Goal: Information Seeking & Learning: Learn about a topic

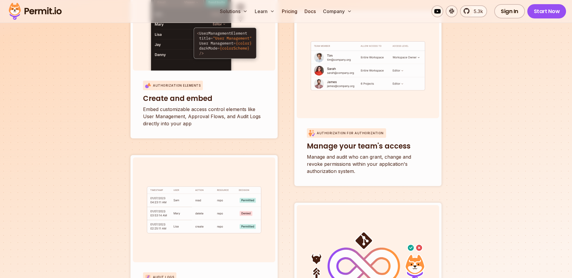
scroll to position [2103, 0]
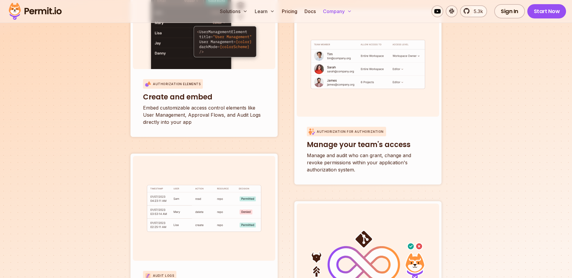
click at [347, 10] on button "Company" at bounding box center [338, 11] width 34 height 12
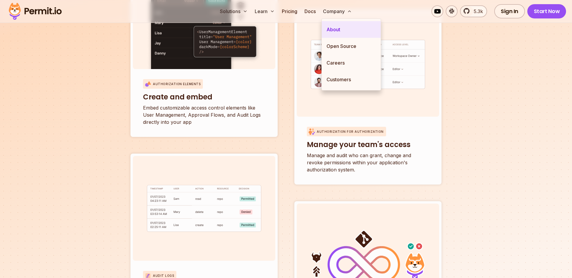
click at [340, 28] on link "About" at bounding box center [351, 29] width 59 height 17
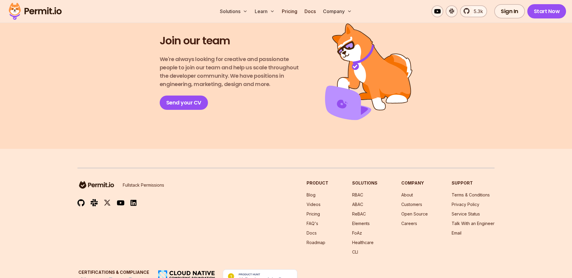
scroll to position [1058, 0]
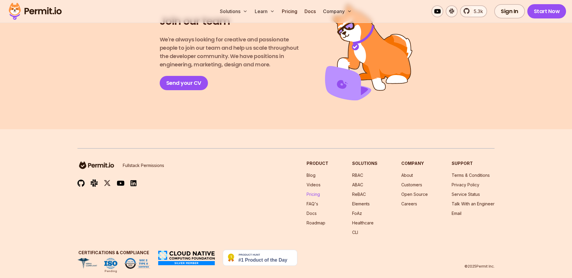
click at [314, 192] on link "Pricing" at bounding box center [313, 194] width 13 height 5
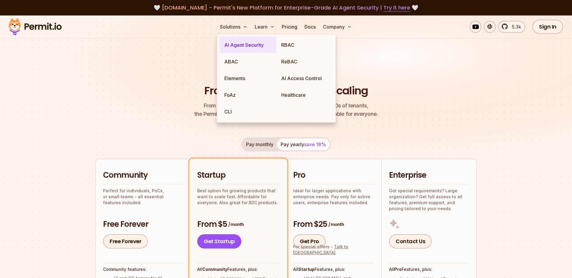
click at [236, 46] on link "AI Agent Security" at bounding box center [248, 45] width 57 height 17
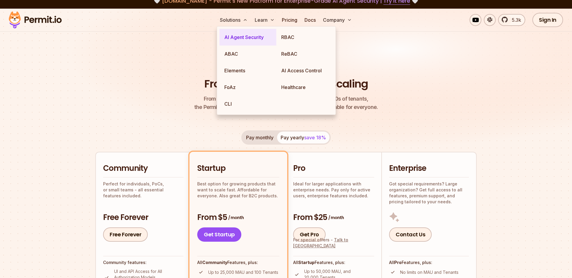
scroll to position [8, 0]
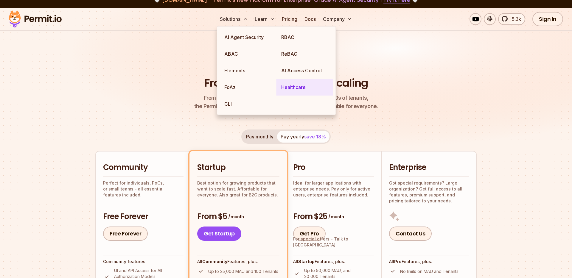
click at [300, 89] on link "Healthcare" at bounding box center [305, 87] width 57 height 17
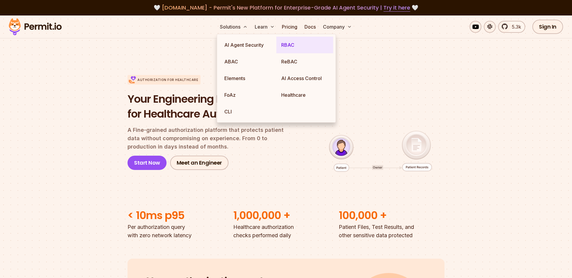
click at [289, 44] on link "RBAC" at bounding box center [305, 45] width 57 height 17
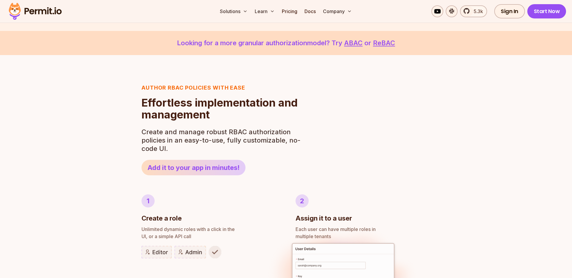
scroll to position [188, 0]
click at [358, 40] on link "ABAC" at bounding box center [353, 42] width 18 height 8
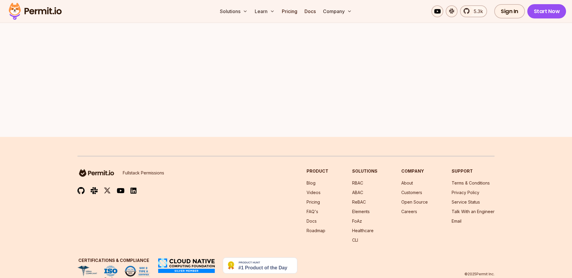
scroll to position [954, 0]
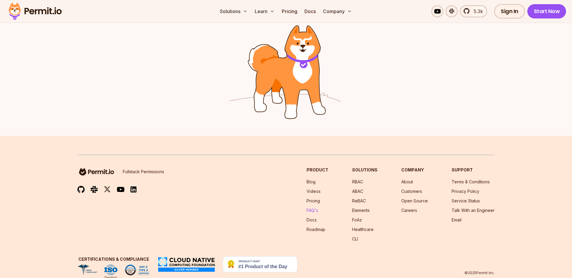
click at [314, 211] on link "FAQ's" at bounding box center [313, 210] width 12 height 5
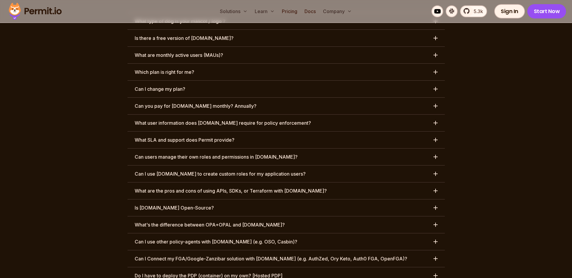
scroll to position [2807, 0]
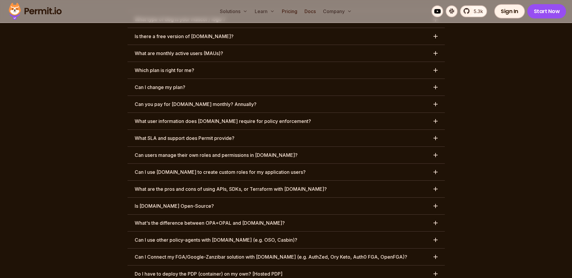
click at [310, 164] on button "Can I use [DOMAIN_NAME] to create custom roles for my application users?" at bounding box center [287, 172] width 318 height 17
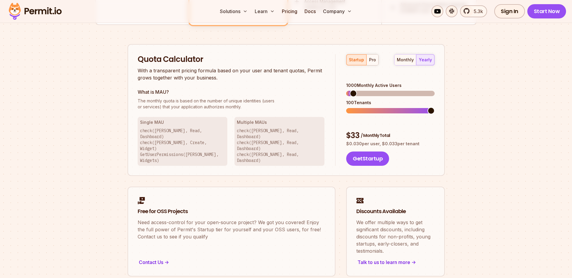
scroll to position [356, 0]
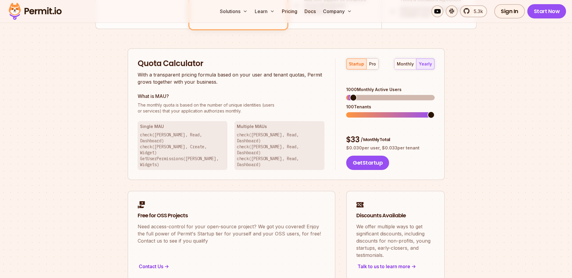
click at [47, 14] on img at bounding box center [35, 11] width 58 height 20
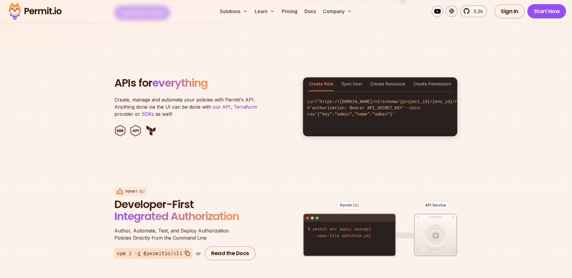
scroll to position [578, 0]
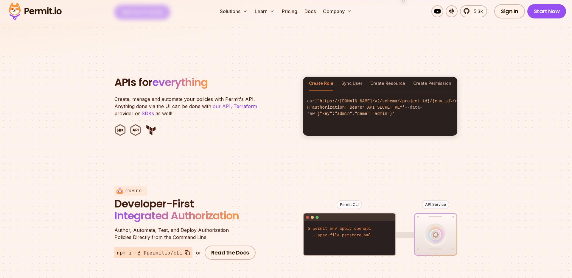
click at [220, 103] on link "our API" at bounding box center [222, 106] width 18 height 6
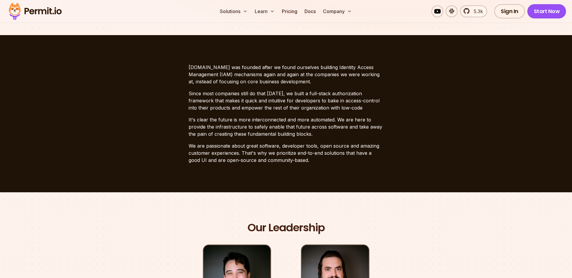
scroll to position [142, 0]
